Goal: Information Seeking & Learning: Learn about a topic

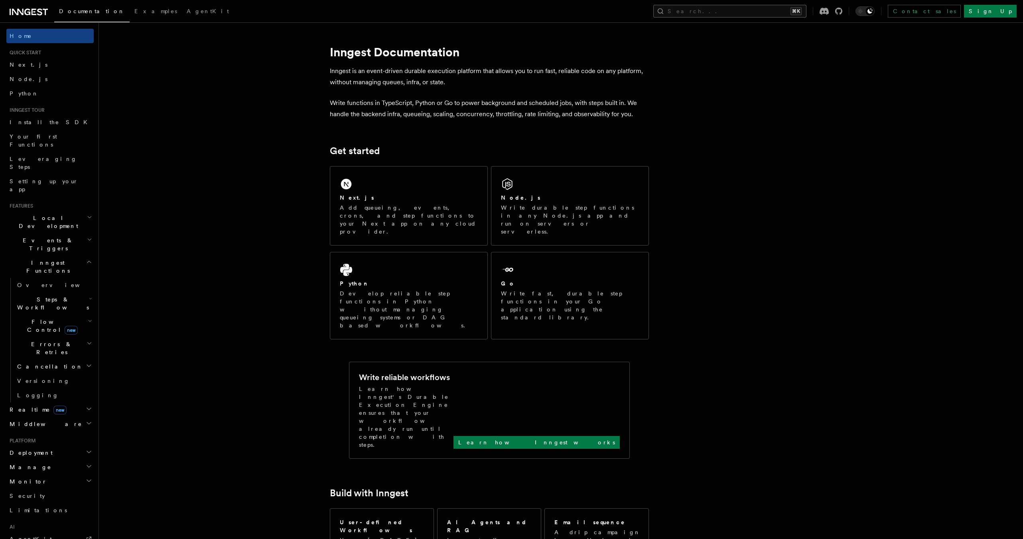
click at [777, 12] on button "Search... ⌘K" at bounding box center [730, 11] width 153 height 13
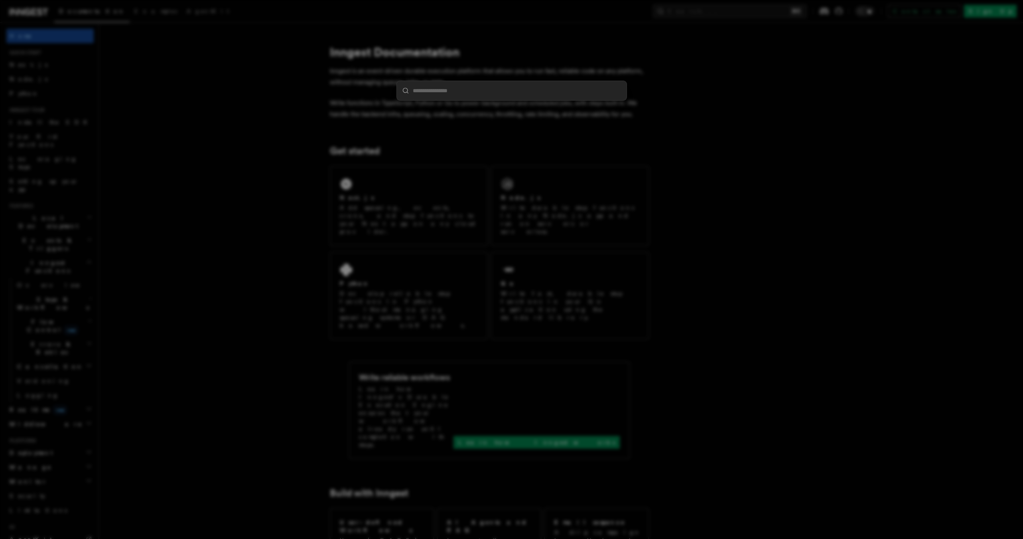
click at [258, 222] on div at bounding box center [511, 269] width 1023 height 539
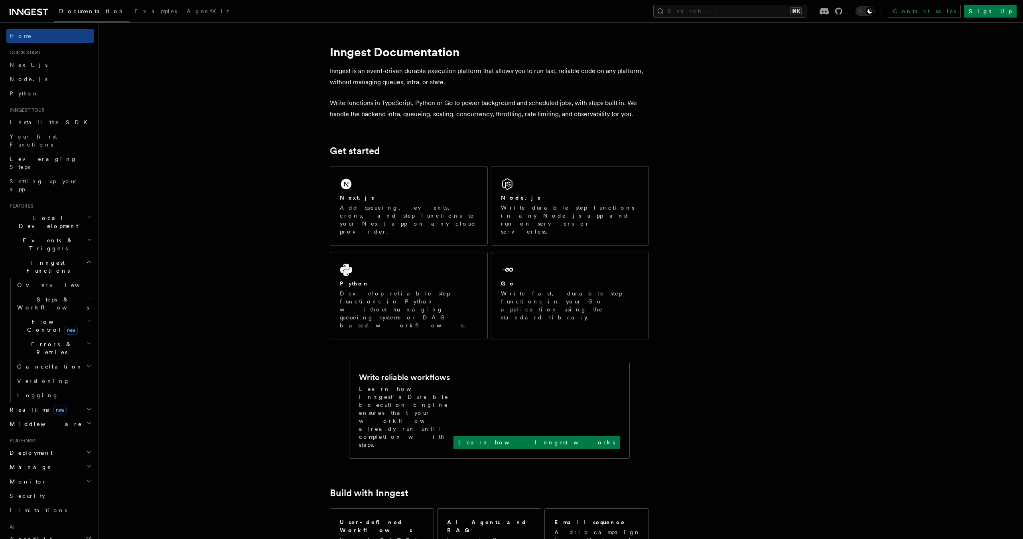
click at [89, 362] on icon "button" at bounding box center [89, 365] width 6 height 6
click at [84, 337] on h2 "Errors & Retries" at bounding box center [54, 348] width 80 height 22
click at [80, 337] on h2 "Errors & Retries" at bounding box center [54, 348] width 80 height 22
click at [731, 10] on button "Search... ⌘K" at bounding box center [730, 11] width 153 height 13
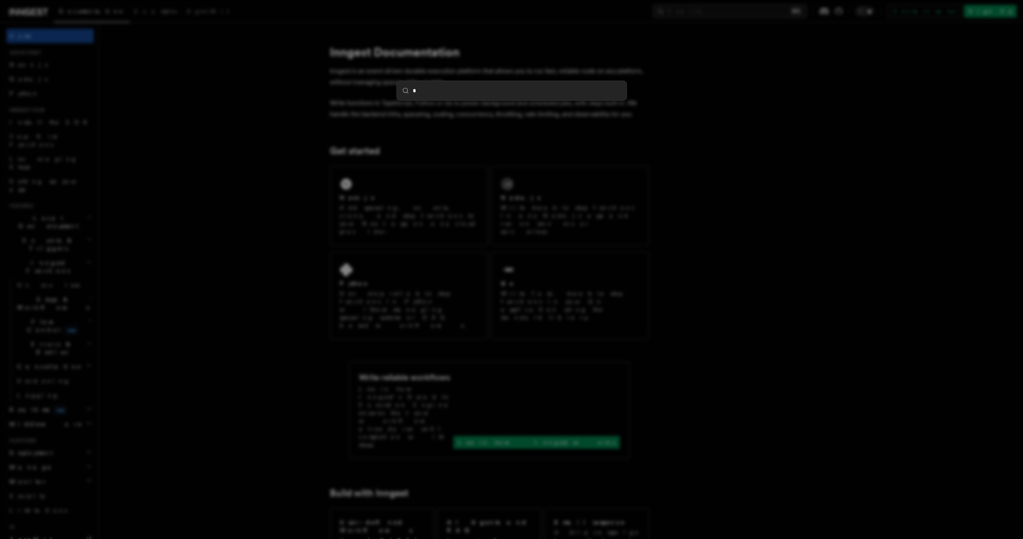
type input "**"
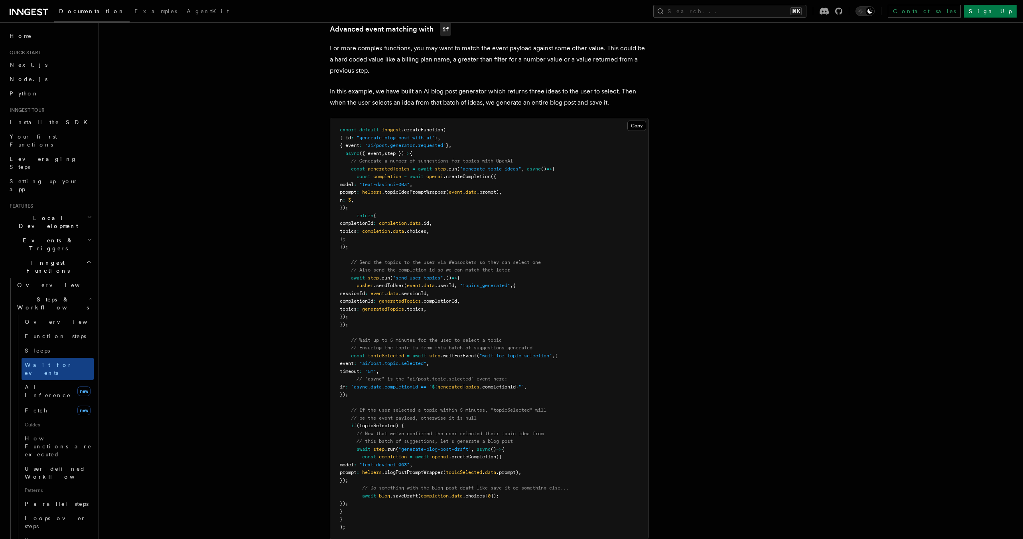
scroll to position [721, 0]
click at [431, 89] on p "In this example, we have built an AI blog post generator which returns three id…" at bounding box center [489, 98] width 319 height 22
click at [407, 30] on link "Advanced event matching with if" at bounding box center [390, 30] width 121 height 14
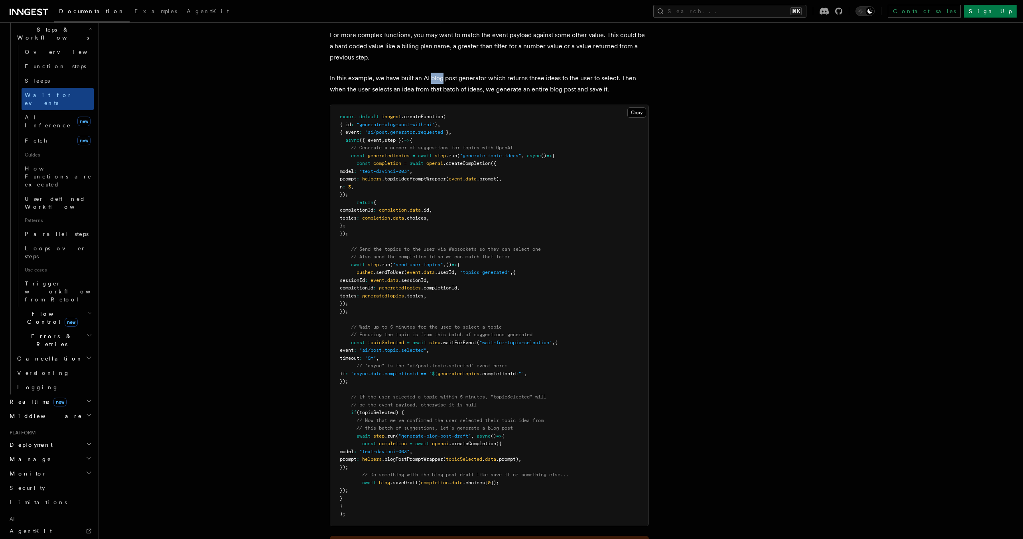
scroll to position [270, 0]
click at [51, 494] on link "Limitations" at bounding box center [49, 501] width 87 height 14
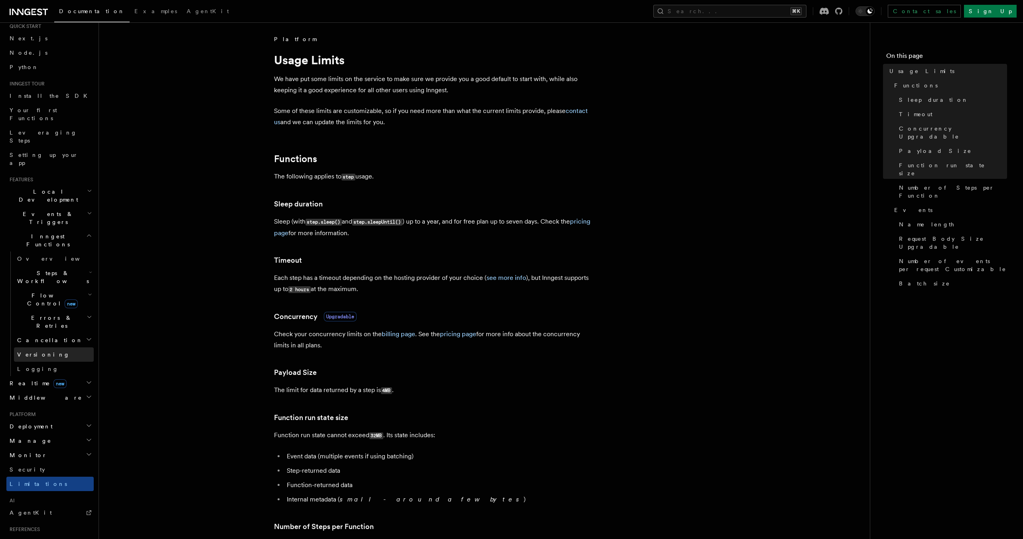
scroll to position [24, 0]
click at [71, 209] on h2 "Events & Triggers" at bounding box center [49, 220] width 87 height 22
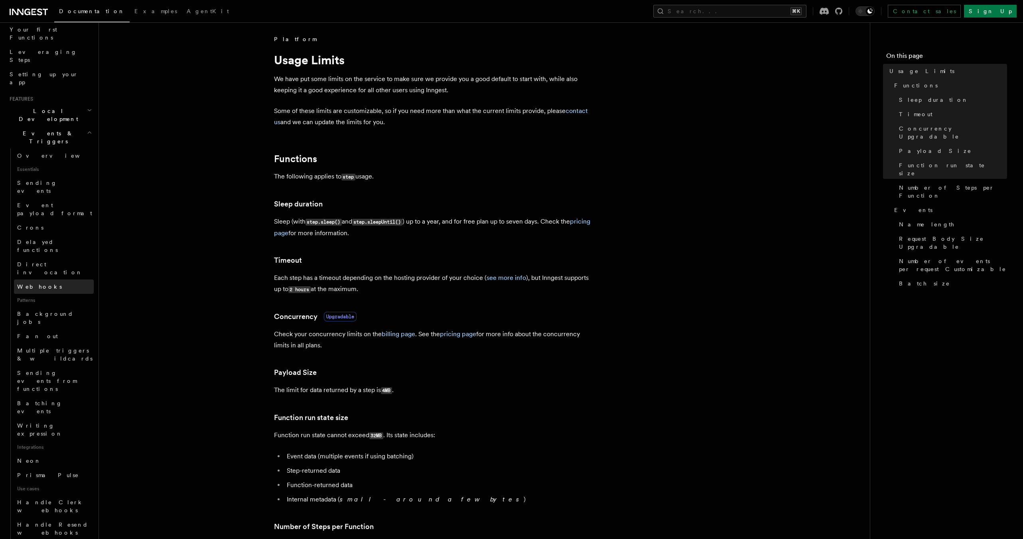
scroll to position [107, 0]
click at [59, 421] on span "Writing expression" at bounding box center [55, 429] width 77 height 16
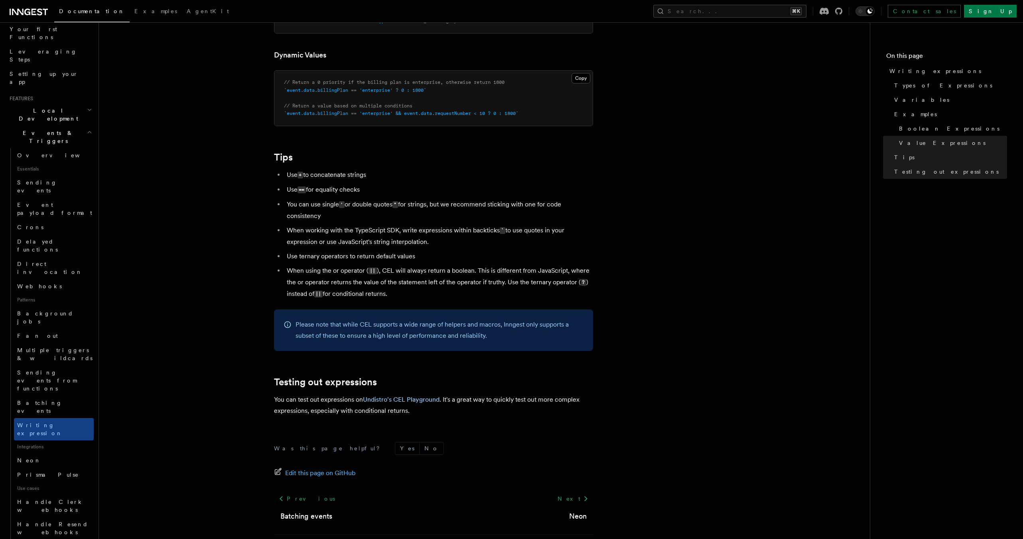
scroll to position [719, 0]
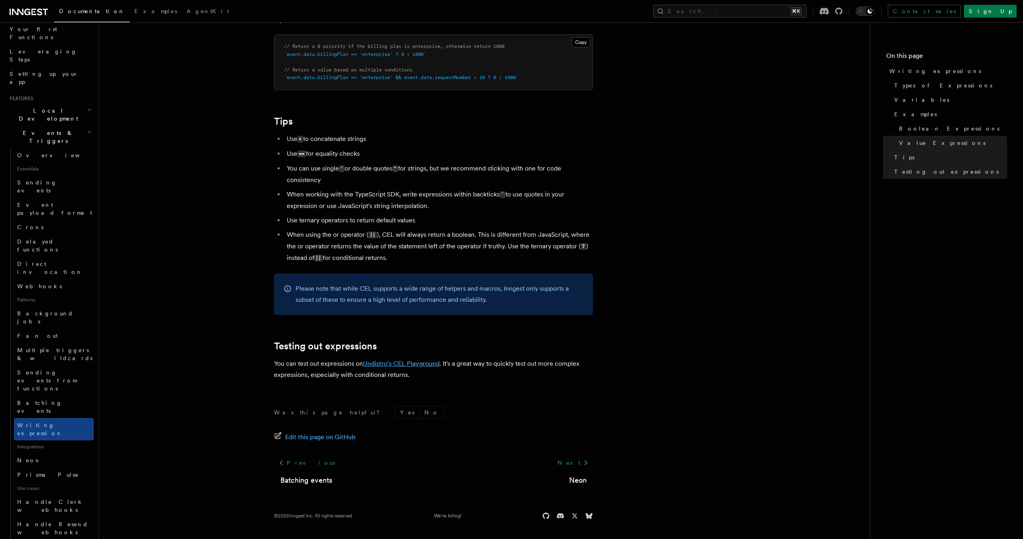
click at [388, 365] on link "Undistro's CEL Playground" at bounding box center [401, 363] width 77 height 8
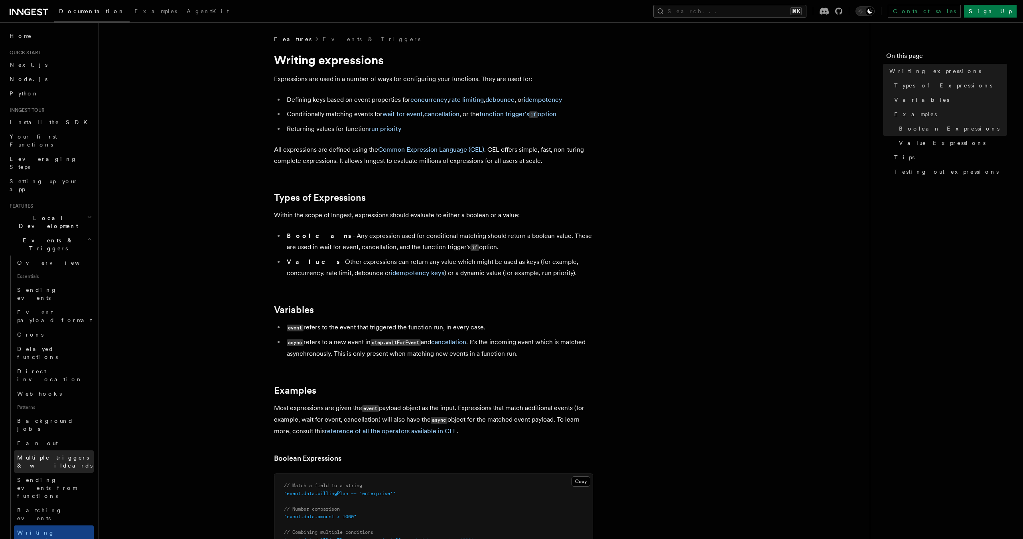
click at [32, 454] on span "Multiple triggers & wildcards" at bounding box center [54, 461] width 75 height 14
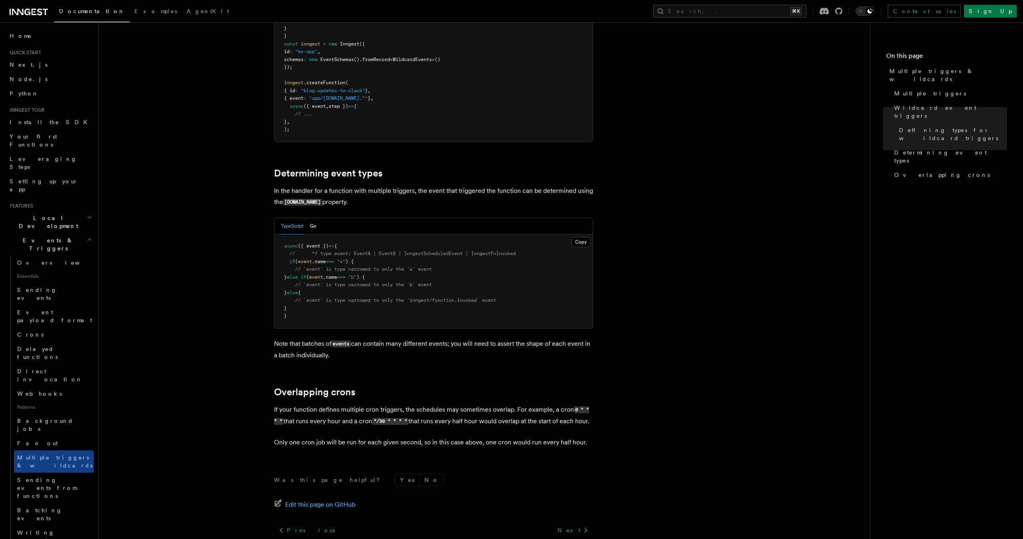
scroll to position [730, 0]
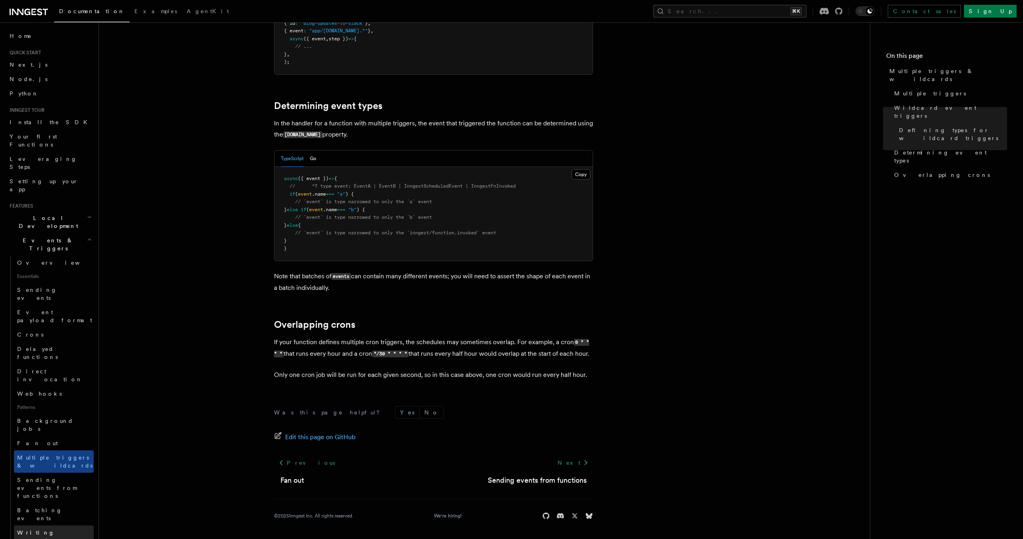
click at [58, 529] on span "Writing expression" at bounding box center [39, 536] width 45 height 14
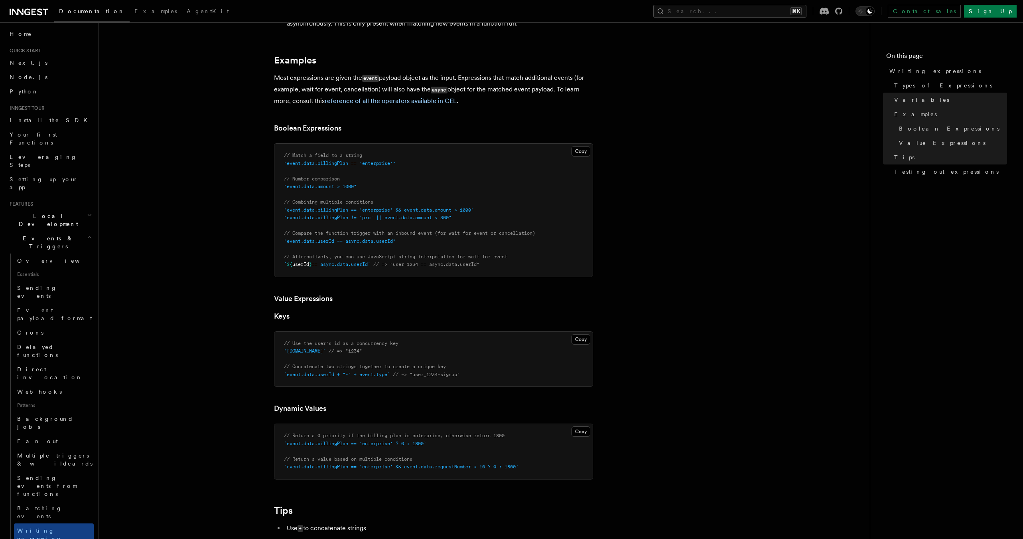
scroll to position [2, 0]
click at [76, 231] on h2 "Events & Triggers" at bounding box center [49, 242] width 87 height 22
click at [37, 338] on span "Errors & Retries" at bounding box center [50, 346] width 73 height 16
click at [58, 386] on link "Rollbacks" at bounding box center [58, 393] width 72 height 14
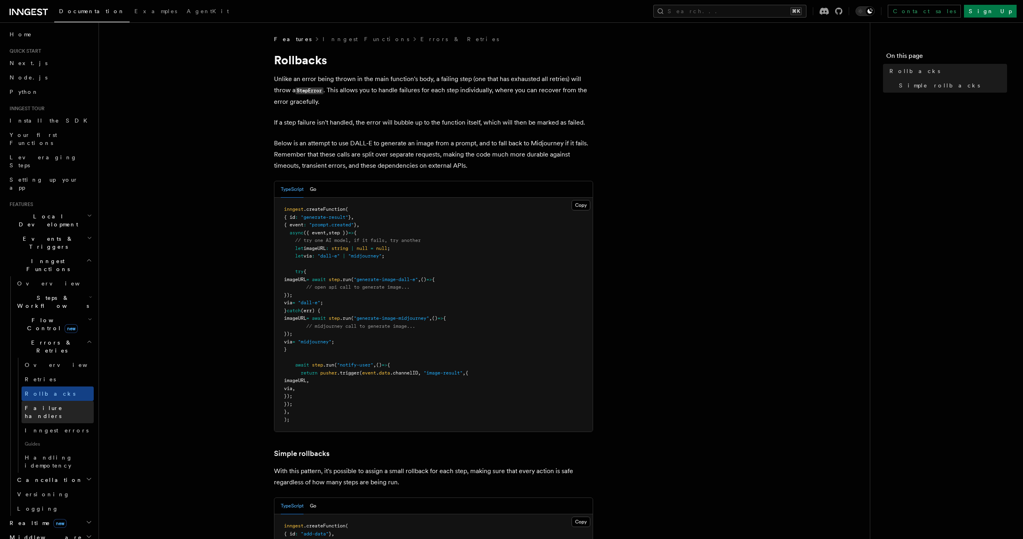
click at [52, 405] on span "Failure handlers" at bounding box center [44, 412] width 38 height 14
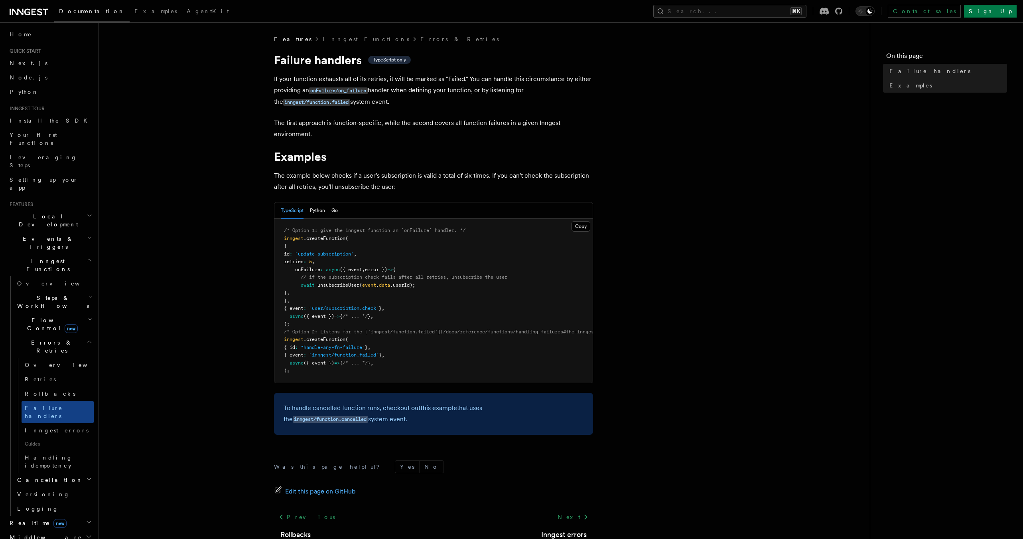
click at [44, 476] on span "Cancellation" at bounding box center [48, 480] width 69 height 8
click at [66, 527] on span "Cancel on events" at bounding box center [51, 534] width 52 height 14
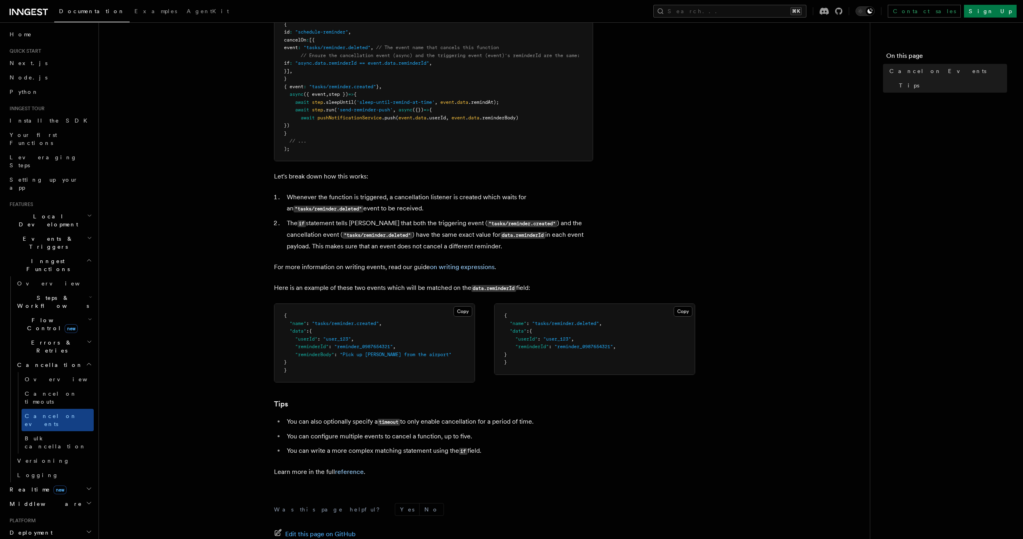
scroll to position [288, 0]
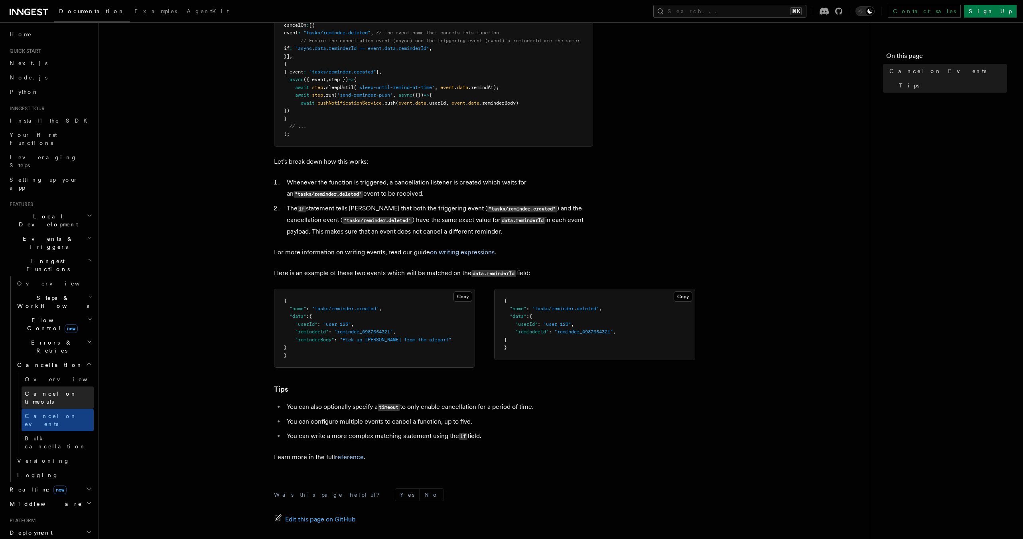
click at [63, 390] on span "Cancel on timeouts" at bounding box center [51, 397] width 52 height 14
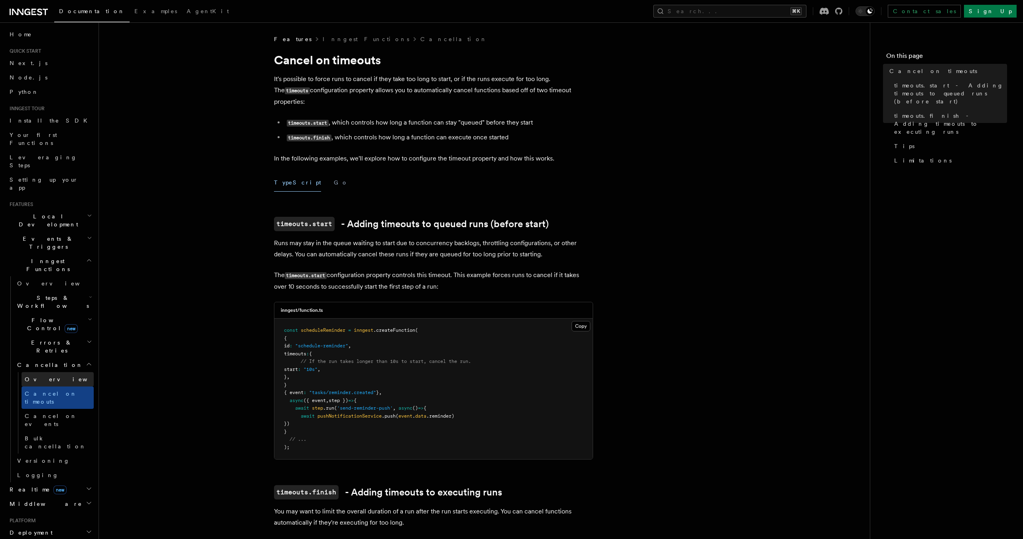
click at [61, 372] on link "Overview" at bounding box center [58, 379] width 72 height 14
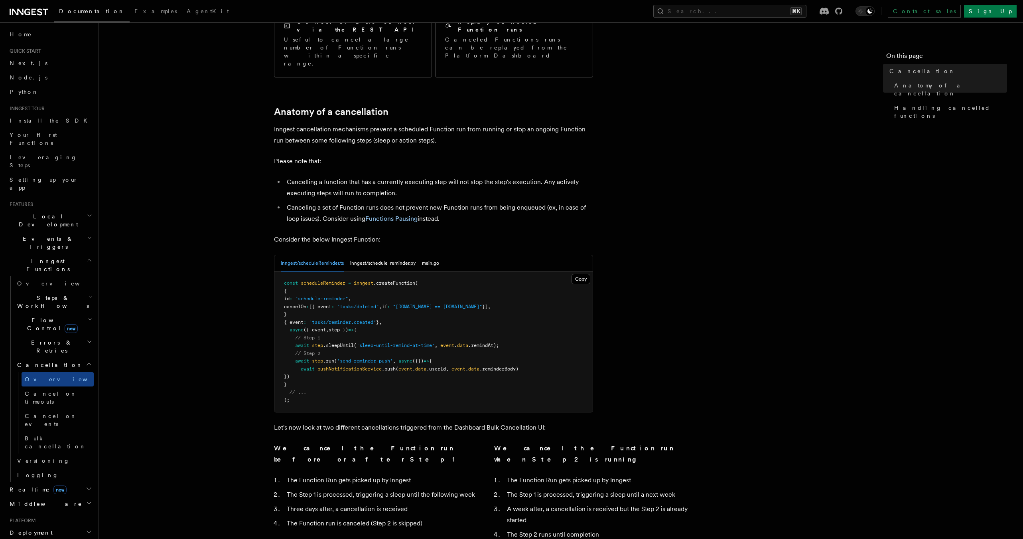
scroll to position [211, 0]
click at [394, 253] on button "inngest/schedule_reminder.py" at bounding box center [382, 261] width 65 height 16
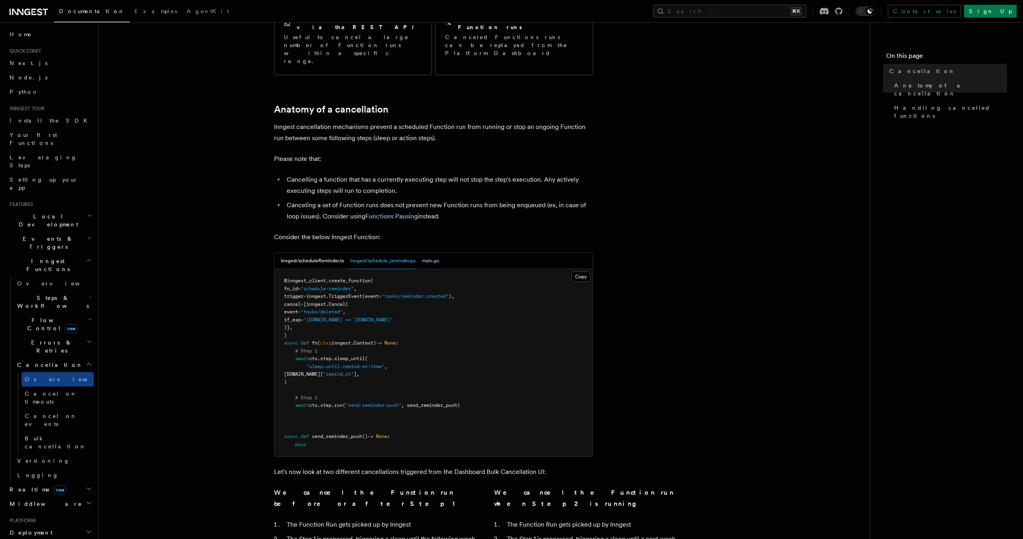
click at [432, 253] on button "main.go" at bounding box center [430, 261] width 17 height 16
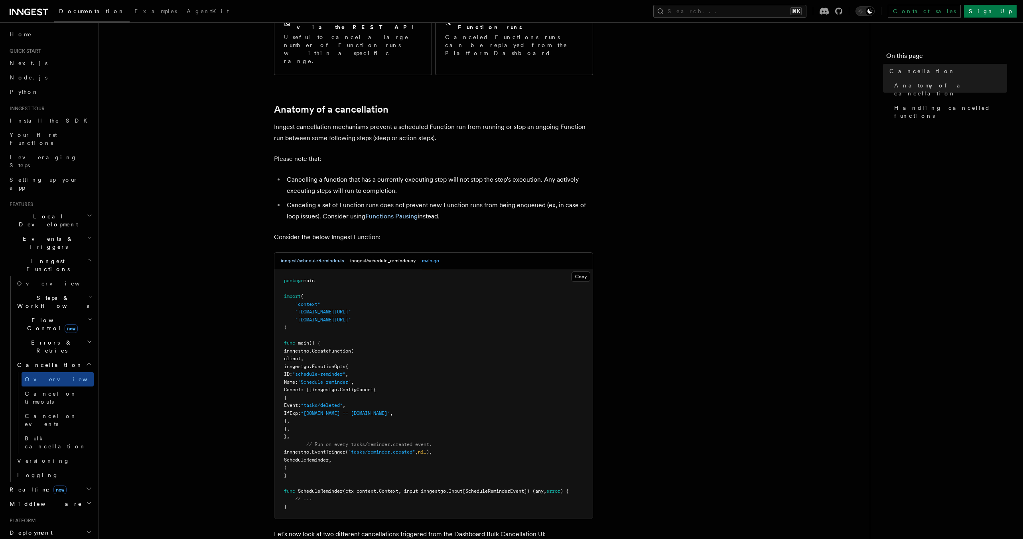
click at [318, 253] on button "inngest/scheduleReminder.ts" at bounding box center [312, 261] width 63 height 16
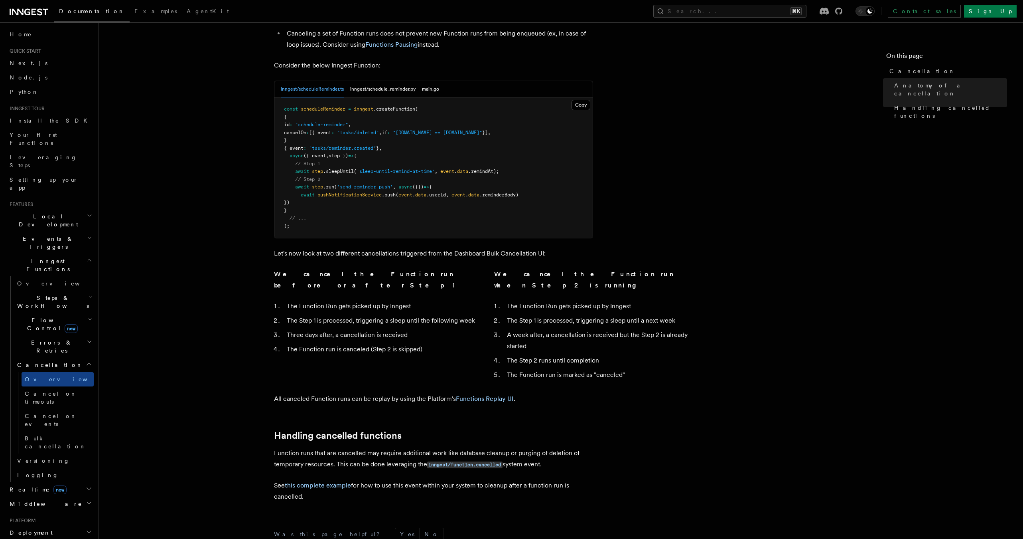
scroll to position [446, 0]
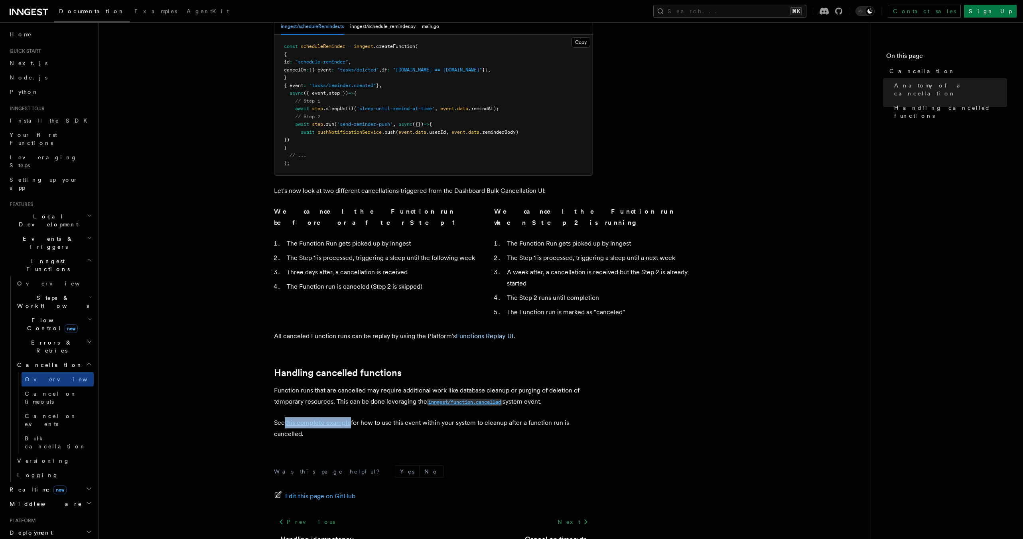
click at [457, 399] on code "inngest/function.cancelled" at bounding box center [464, 402] width 75 height 7
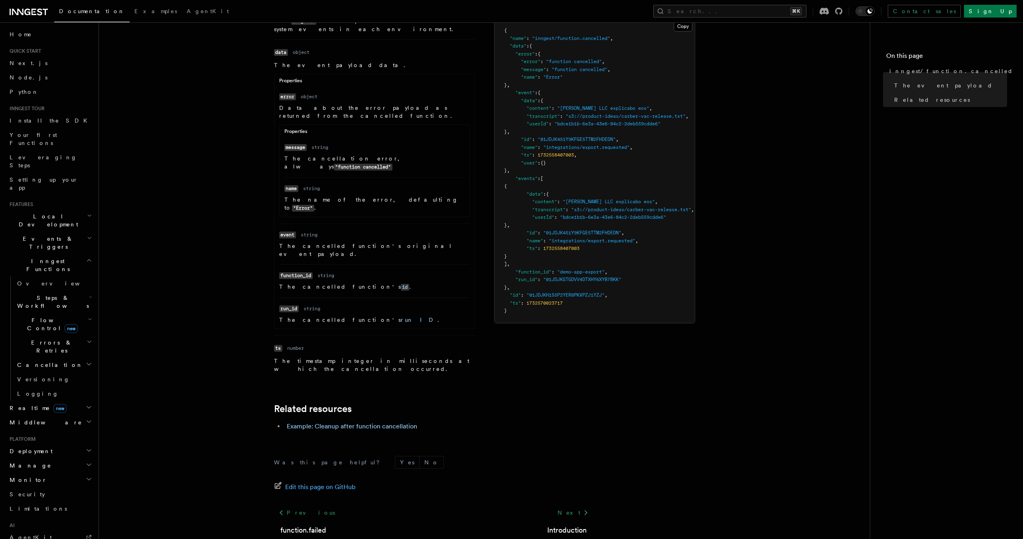
scroll to position [237, 0]
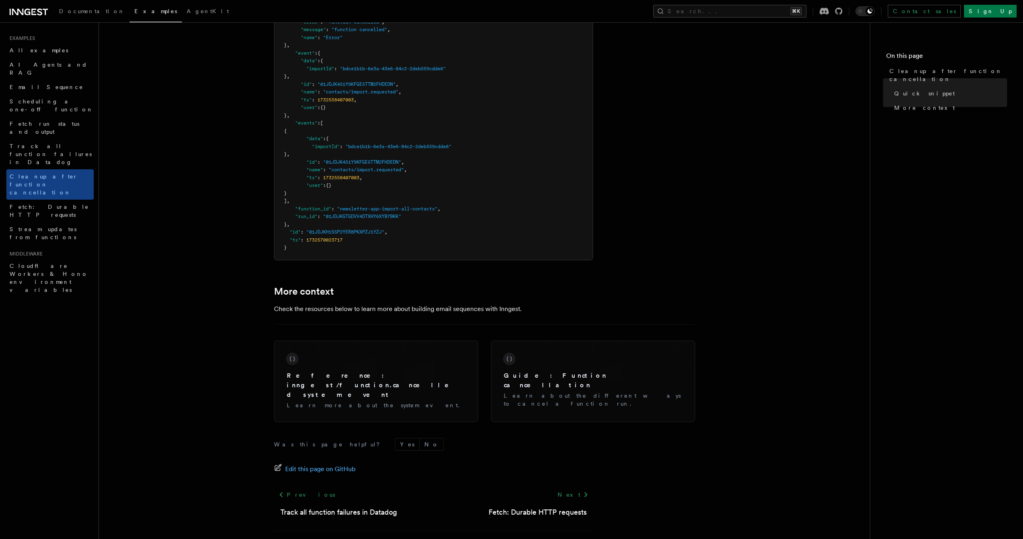
scroll to position [553, 0]
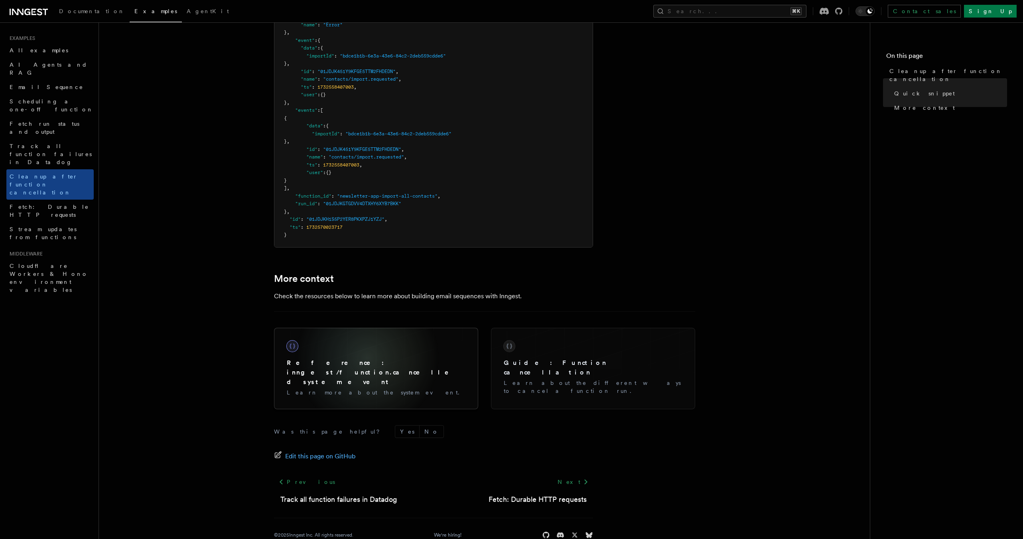
click at [367, 358] on h3 "Reference: inngest/function.cancelled system event" at bounding box center [376, 372] width 179 height 29
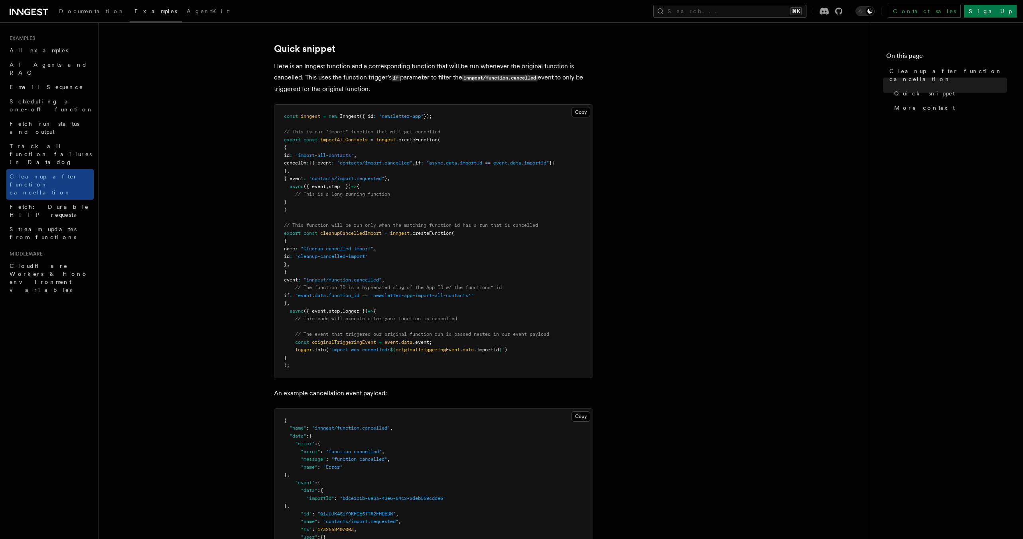
scroll to position [111, 0]
